Goal: Complete application form

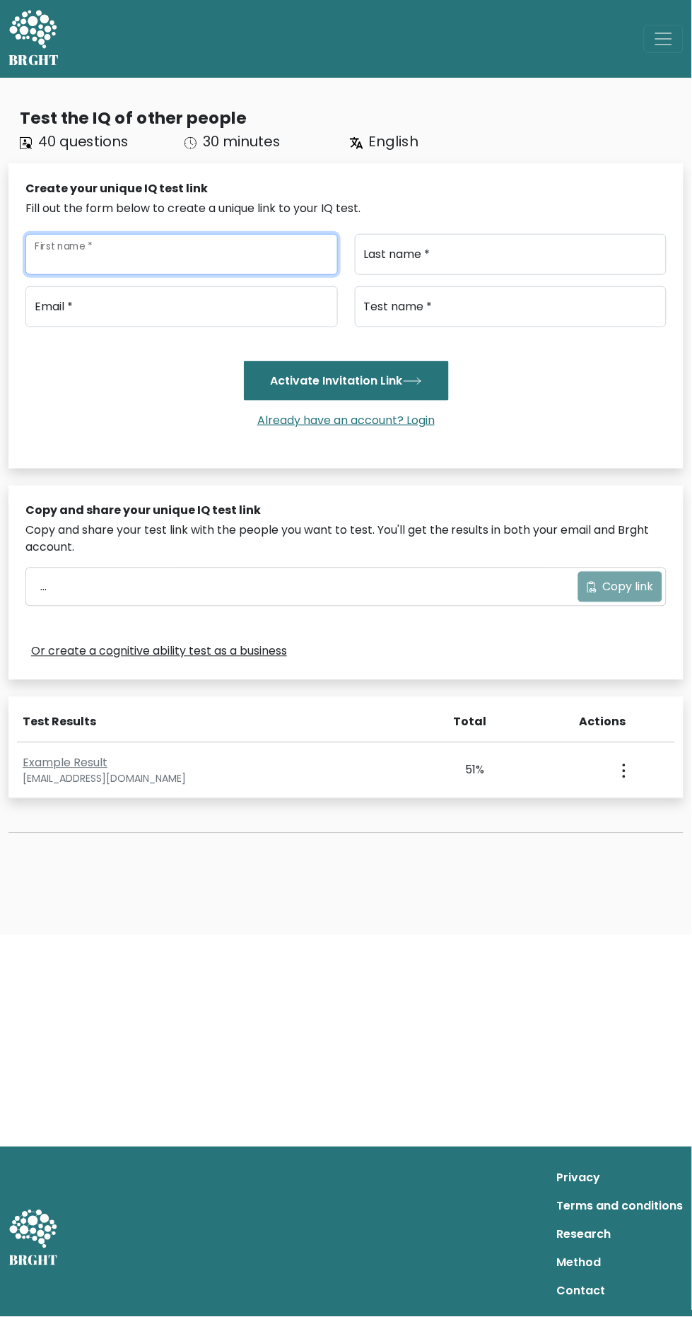
click at [110, 252] on input "First name *" at bounding box center [181, 254] width 312 height 41
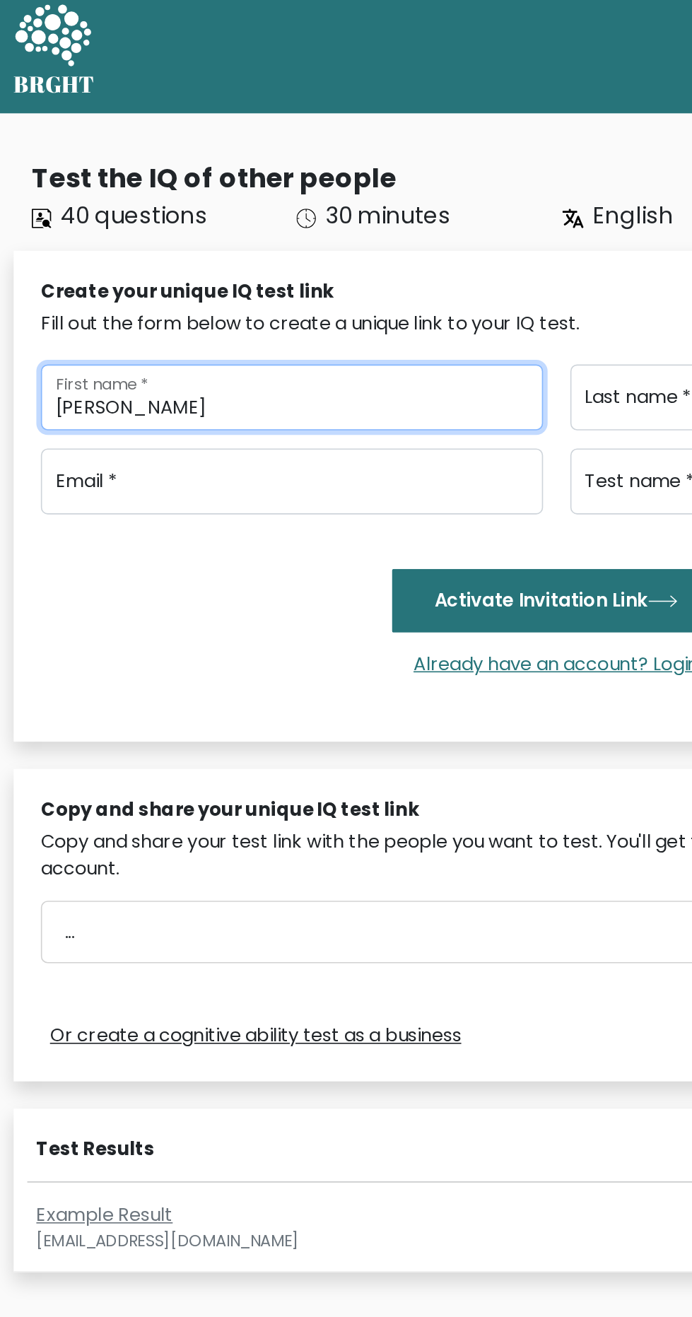
type input "[PERSON_NAME]"
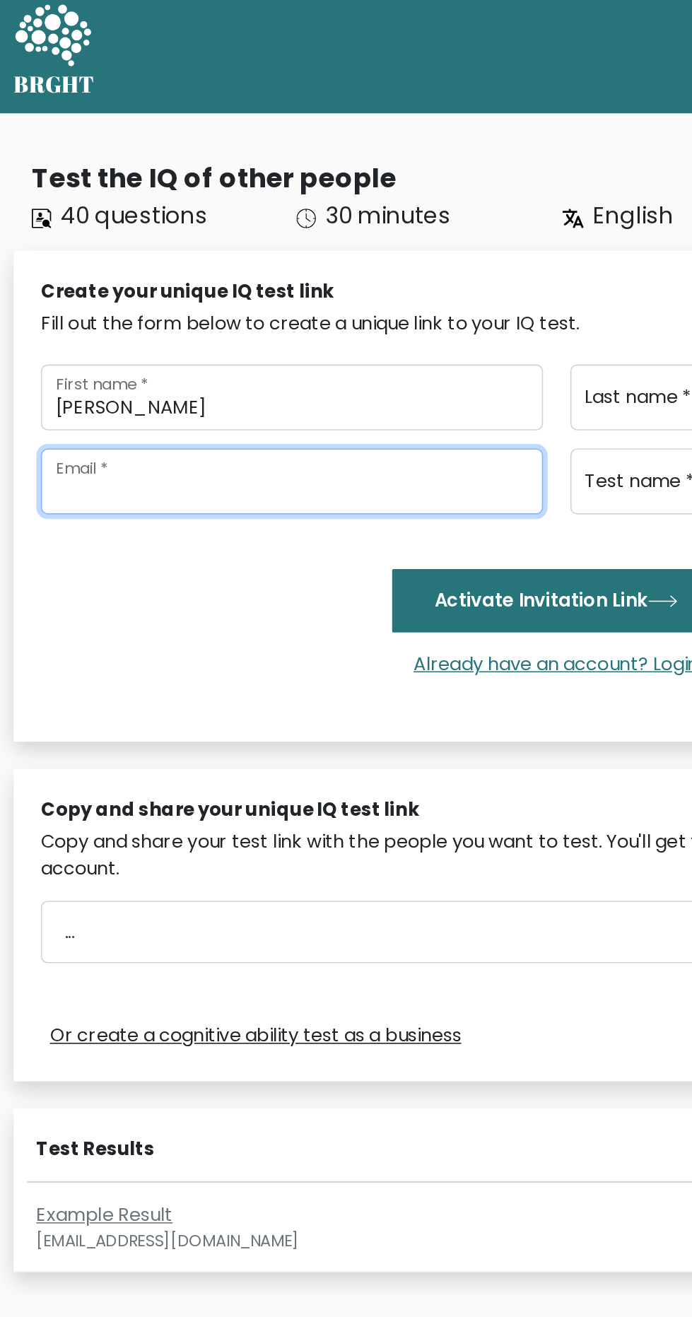
click at [75, 310] on input "email" at bounding box center [181, 306] width 312 height 41
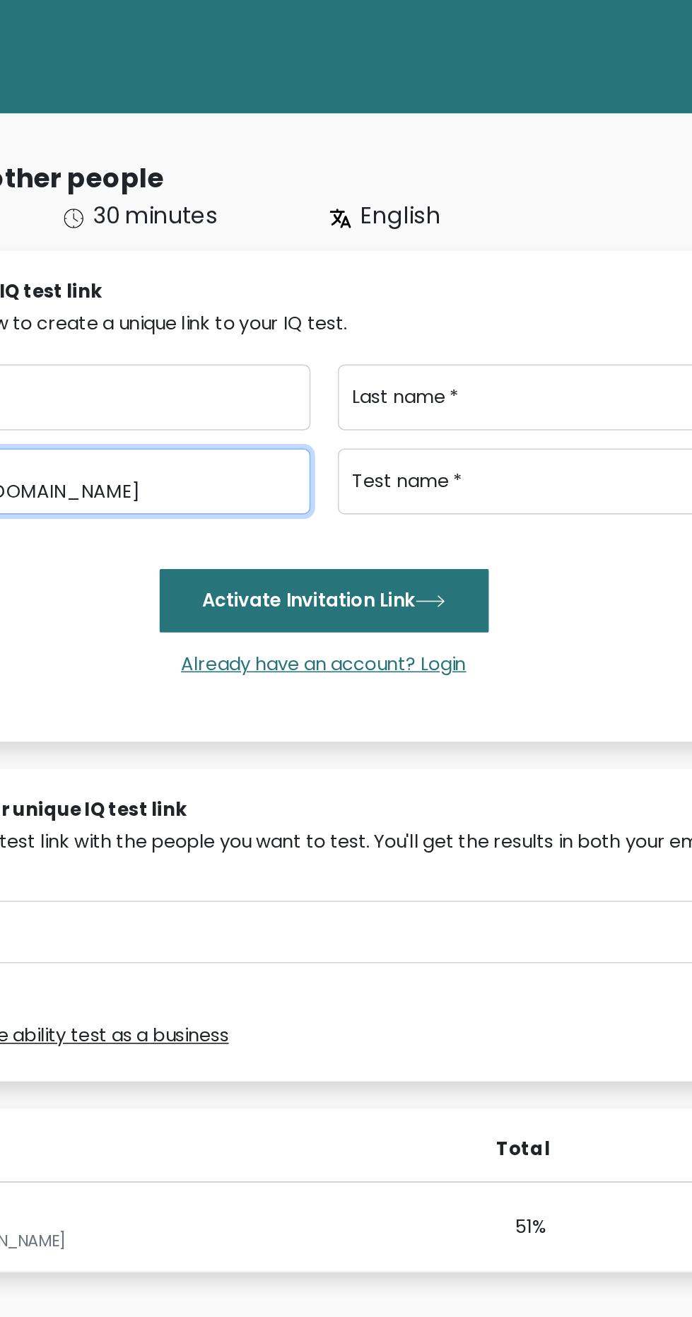
type input "[EMAIL_ADDRESS][DOMAIN_NAME]"
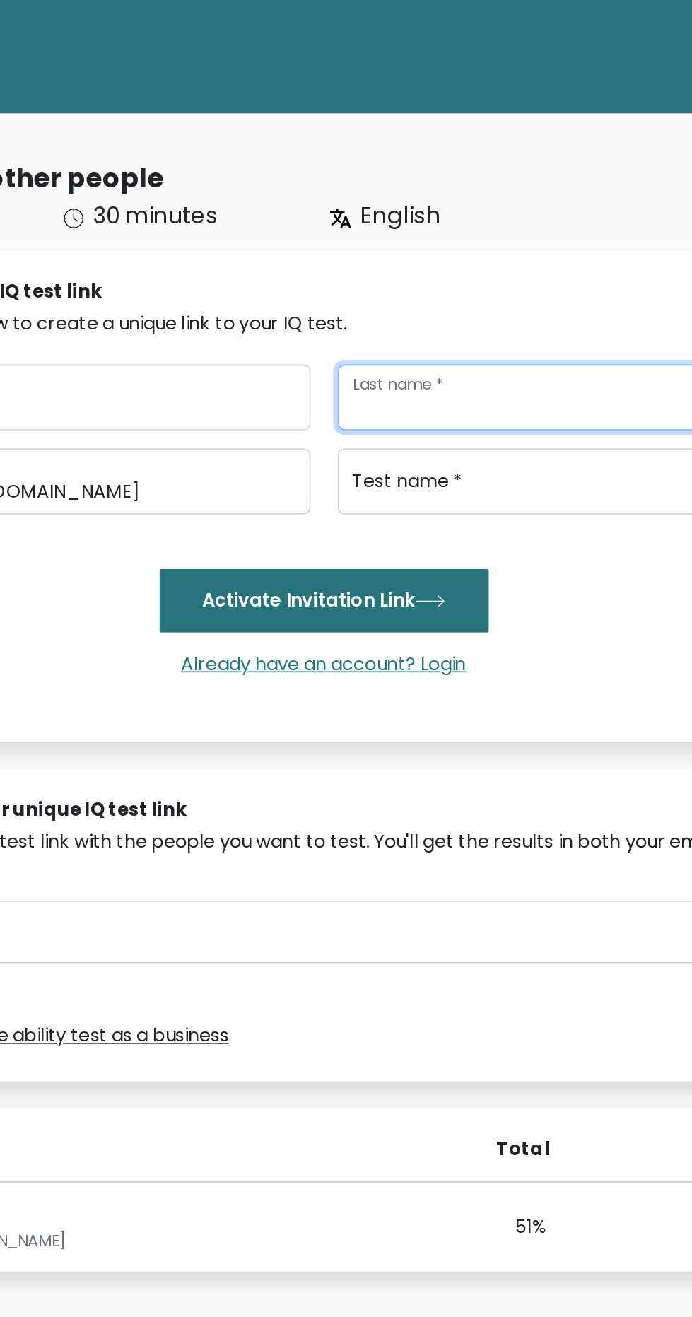
click at [437, 259] on input "Last name *" at bounding box center [511, 254] width 312 height 41
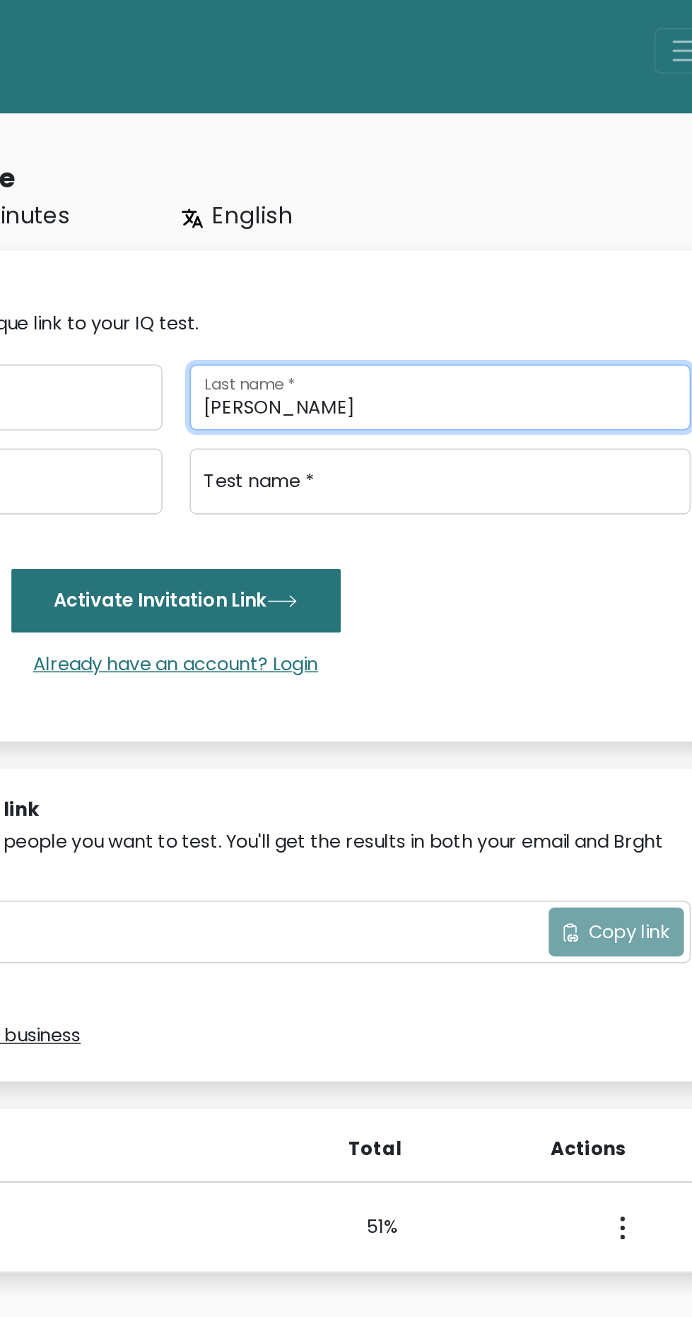
type input "[PERSON_NAME]"
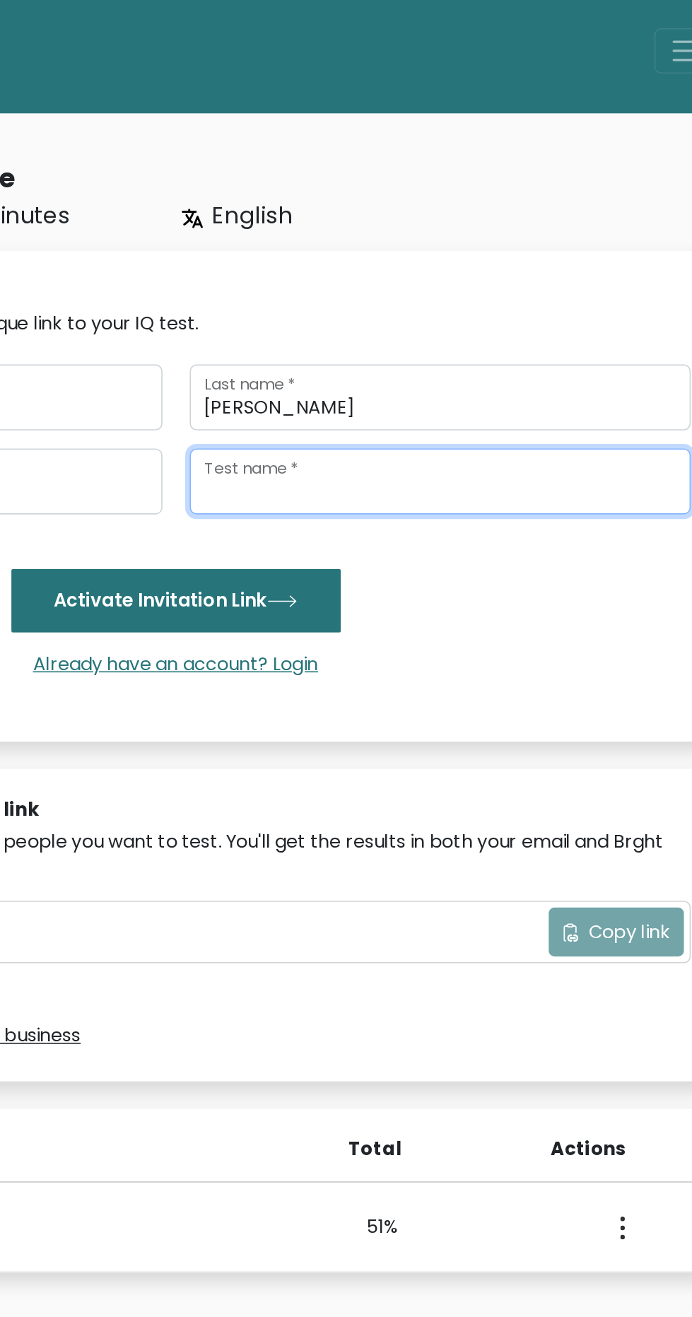
click at [496, 308] on input "Test name *" at bounding box center [511, 306] width 312 height 41
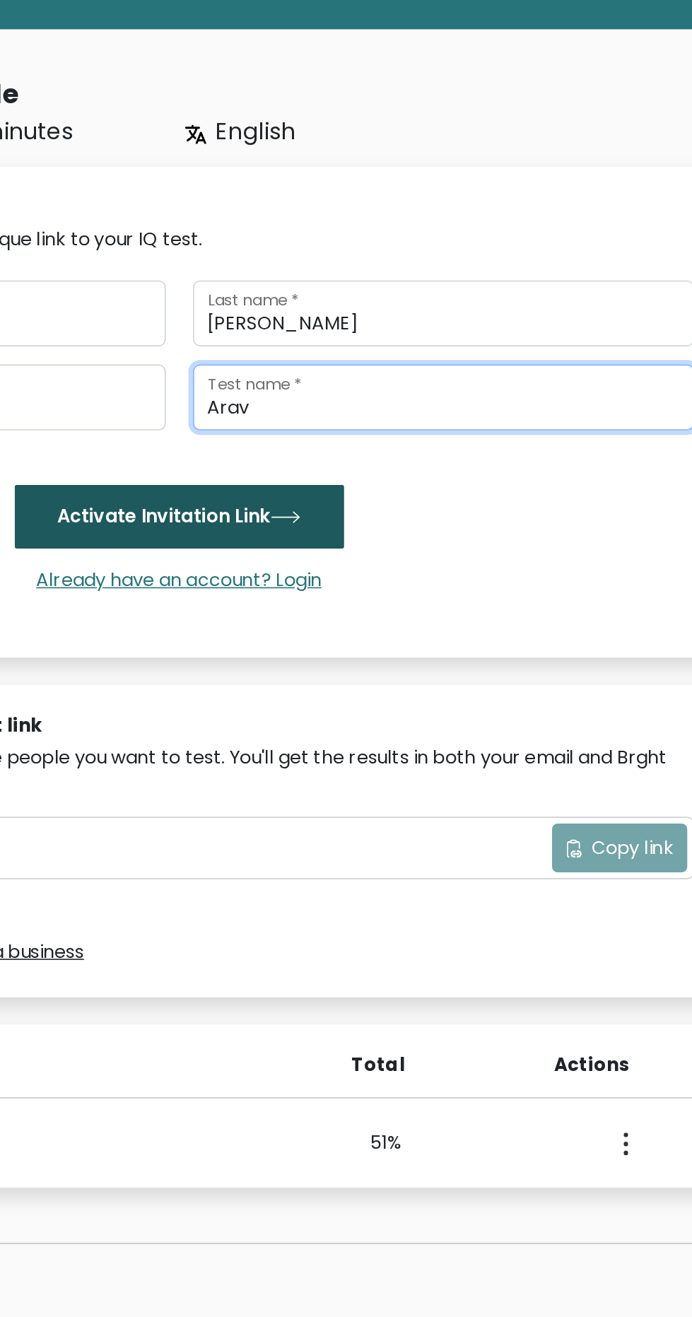
type input "Arav"
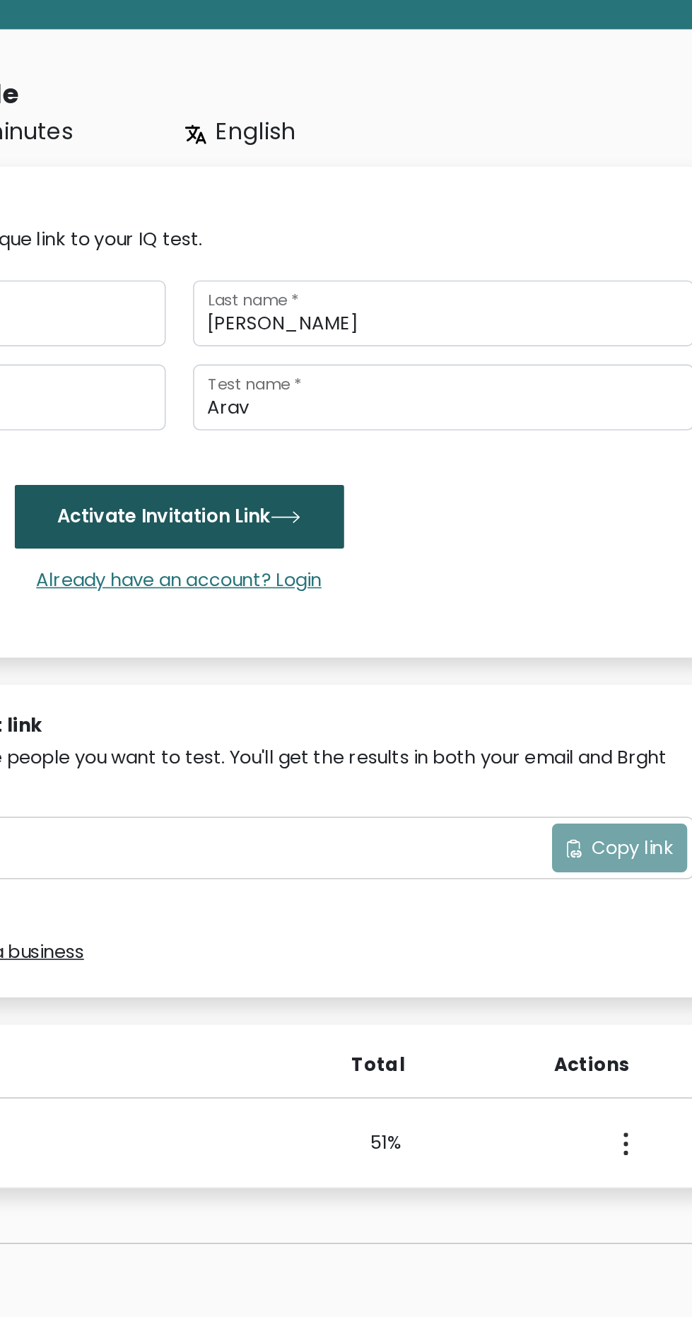
click at [387, 382] on button "Activate Invitation Link" at bounding box center [346, 381] width 205 height 40
